Goal: Find specific page/section: Find specific page/section

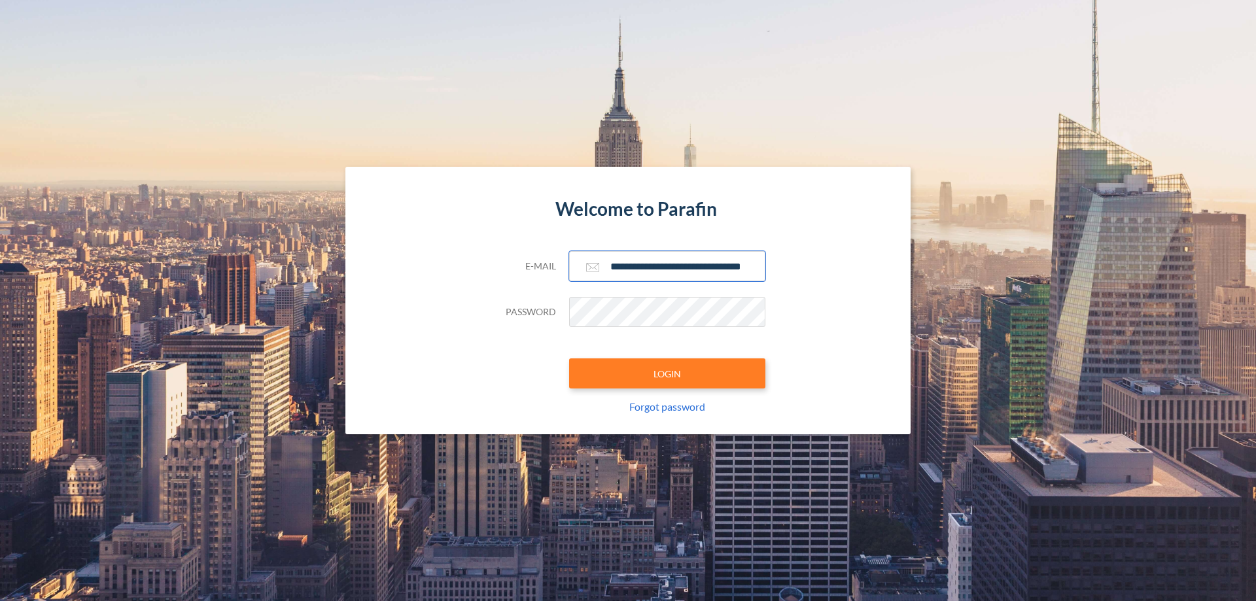
type input "**********"
click at [667, 374] on button "LOGIN" at bounding box center [667, 373] width 196 height 30
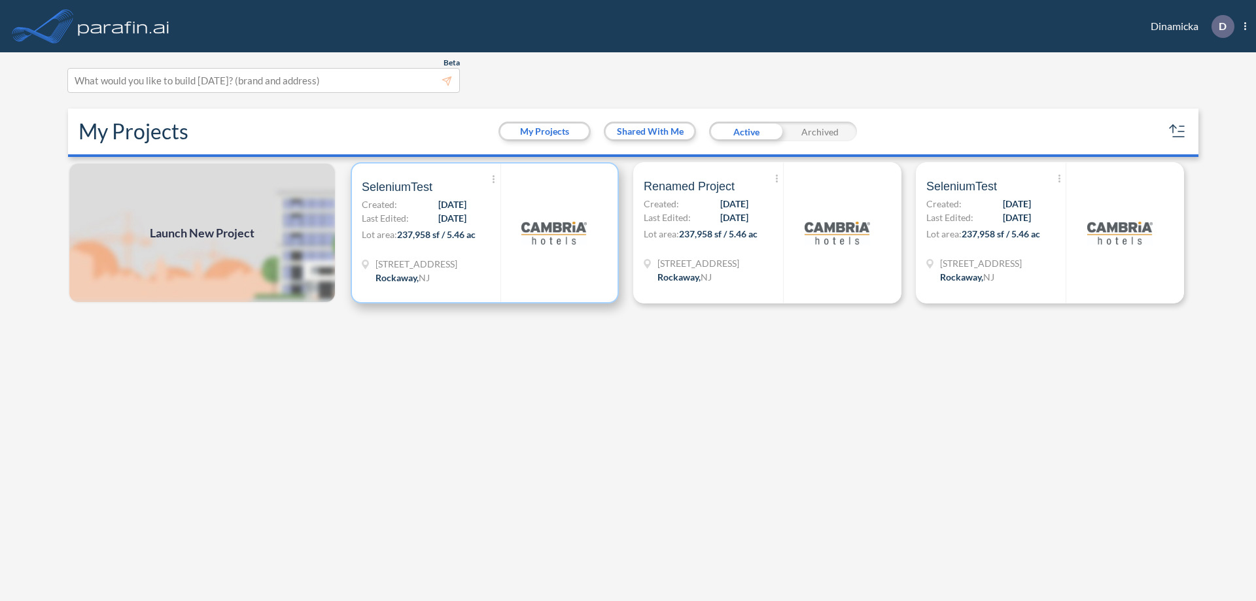
scroll to position [3, 0]
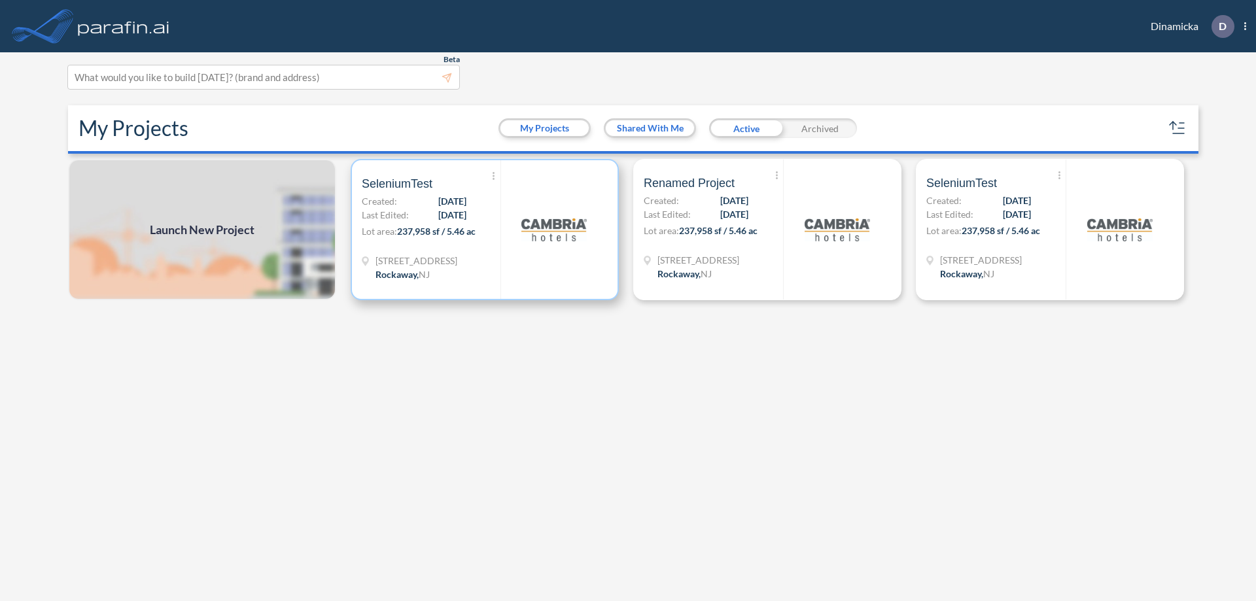
click at [485, 230] on p "Lot area: 237,958 sf / 5.46 ac" at bounding box center [431, 233] width 139 height 19
